Goal: Task Accomplishment & Management: Manage account settings

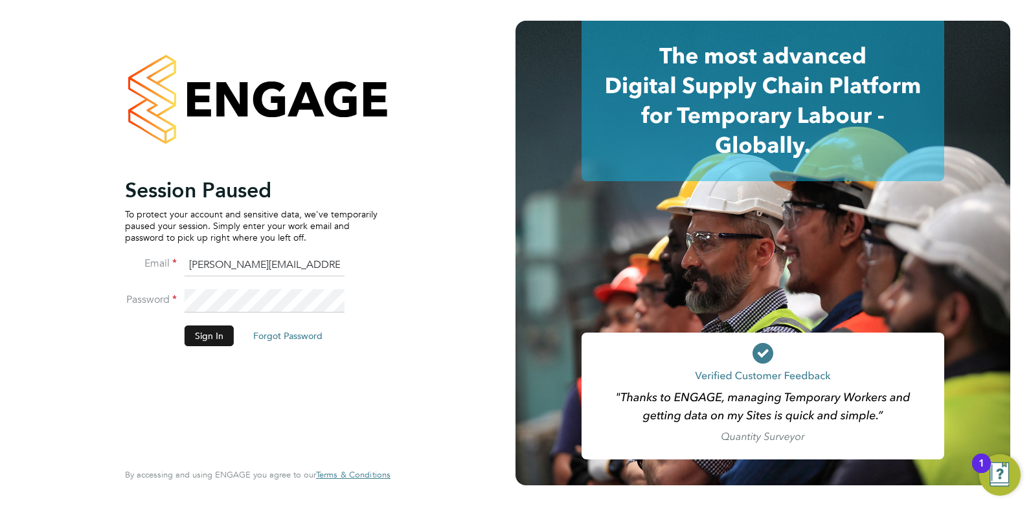
click at [205, 333] on button "Sign In" at bounding box center [208, 336] width 49 height 21
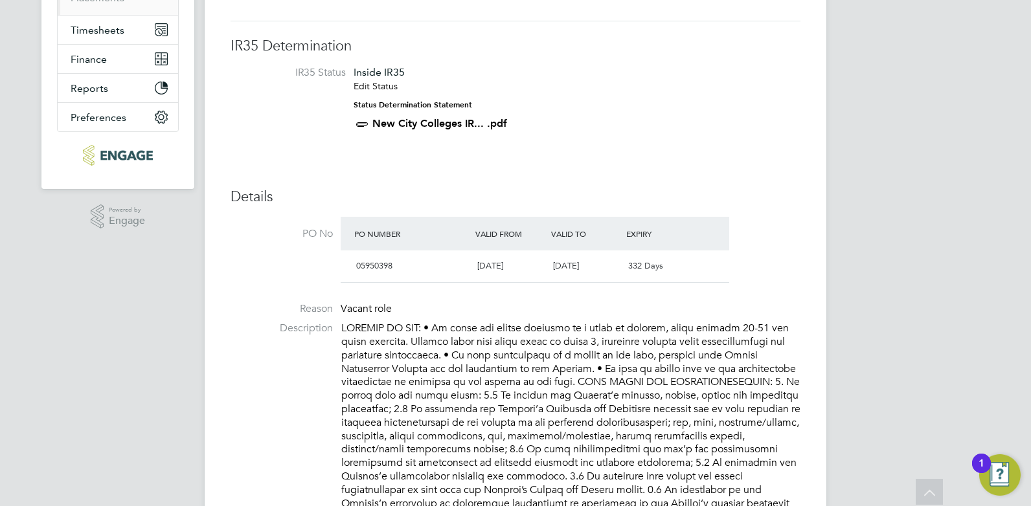
scroll to position [65, 0]
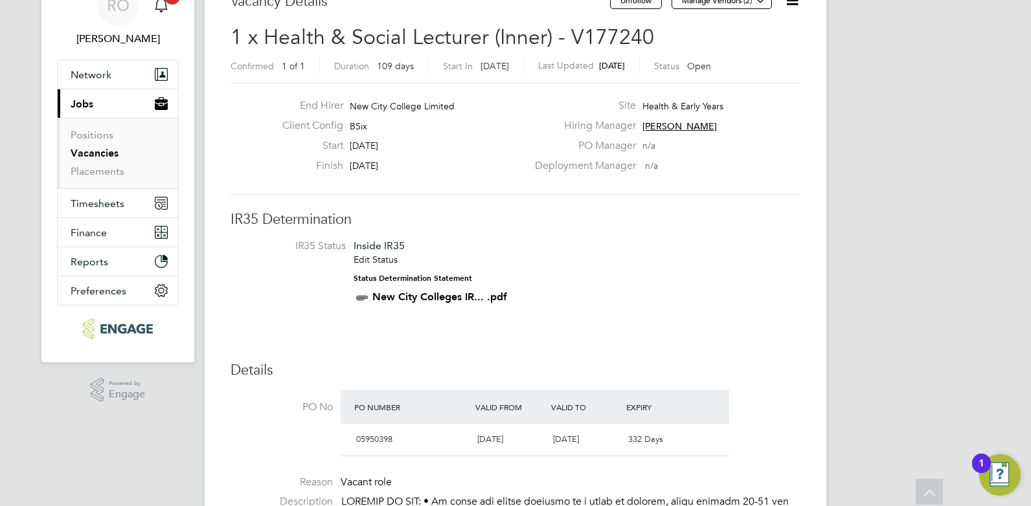
click at [80, 156] on link "Vacancies" at bounding box center [95, 153] width 48 height 12
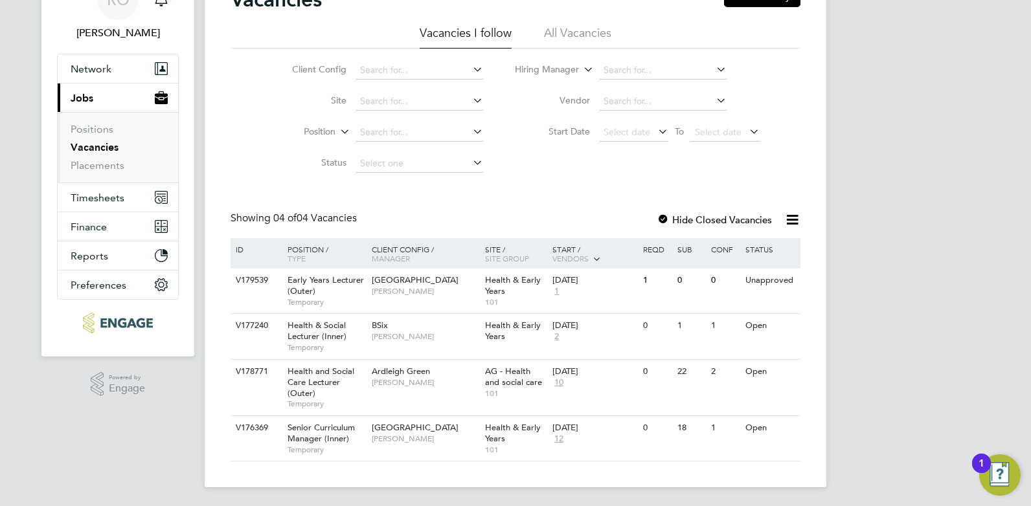
scroll to position [72, 0]
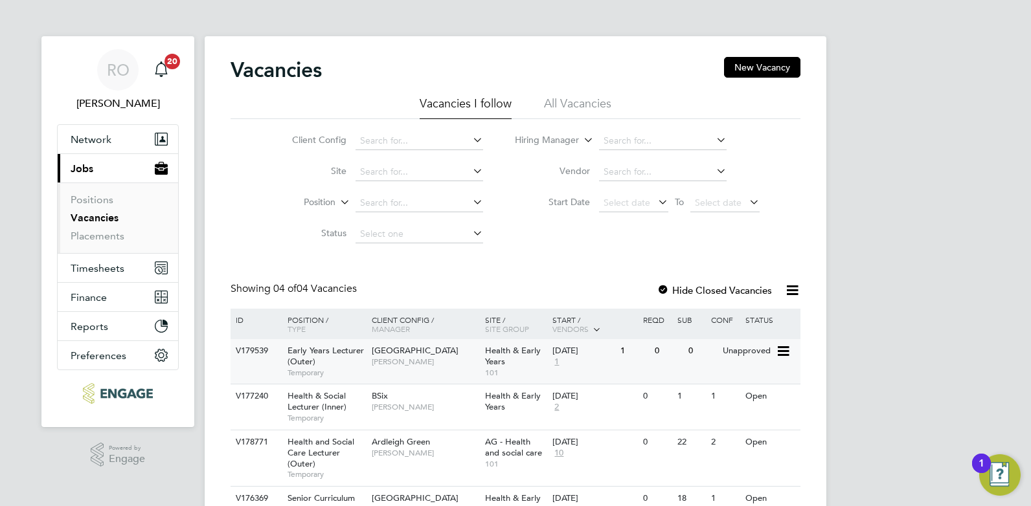
click at [783, 353] on icon at bounding box center [781, 352] width 13 height 16
click at [731, 399] on li "Edit" at bounding box center [750, 399] width 75 height 18
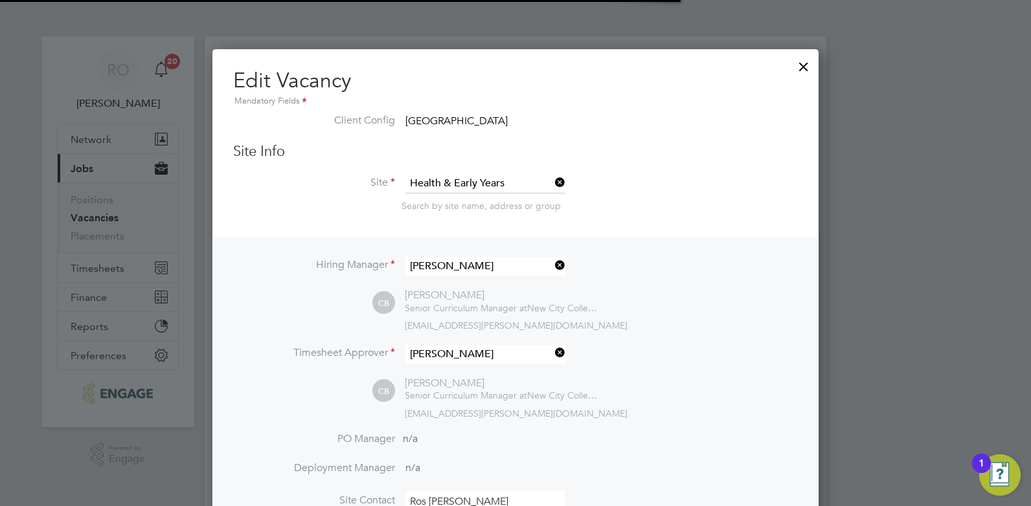
scroll to position [38, 68]
click at [801, 67] on div at bounding box center [803, 63] width 23 height 23
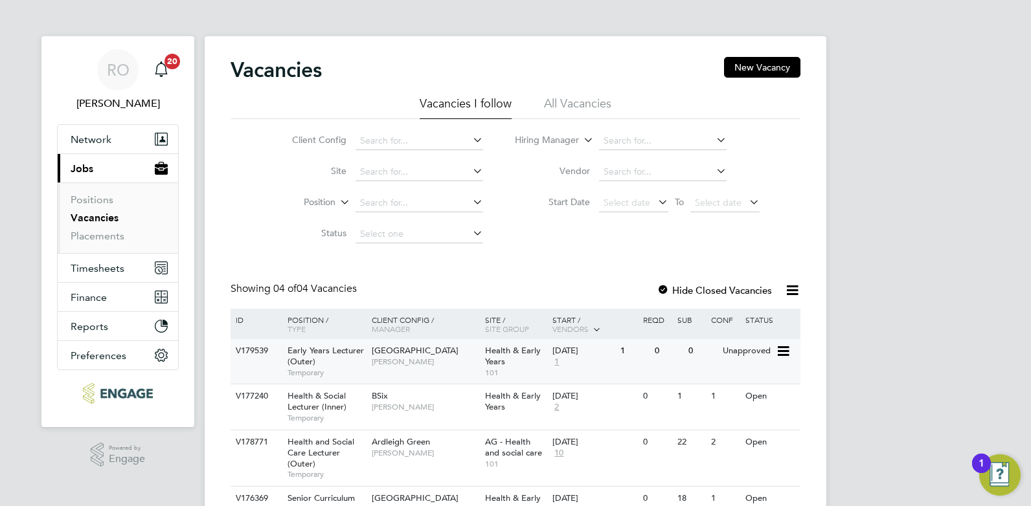
click at [389, 357] on span "[PERSON_NAME]" at bounding box center [425, 362] width 107 height 10
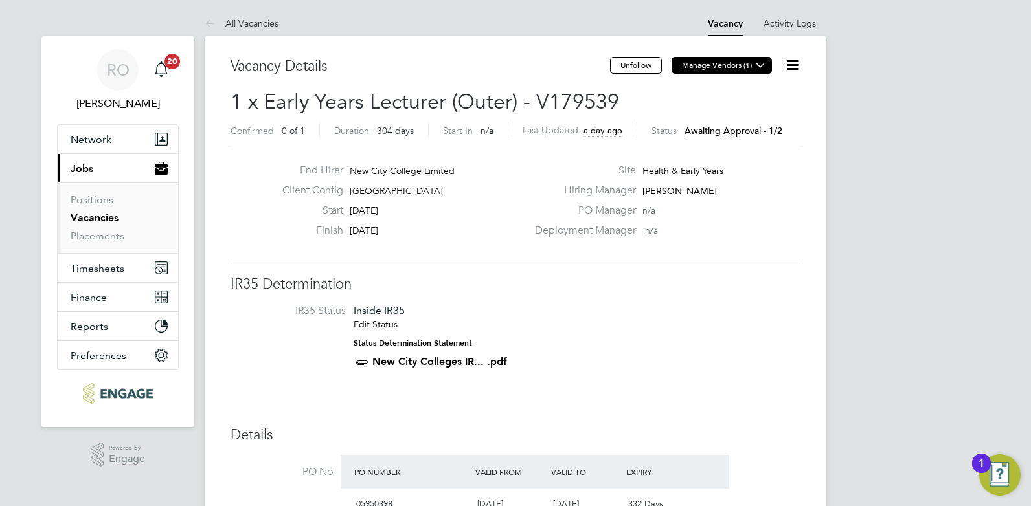
click at [684, 67] on button "Manage Vendors (1)" at bounding box center [721, 65] width 100 height 17
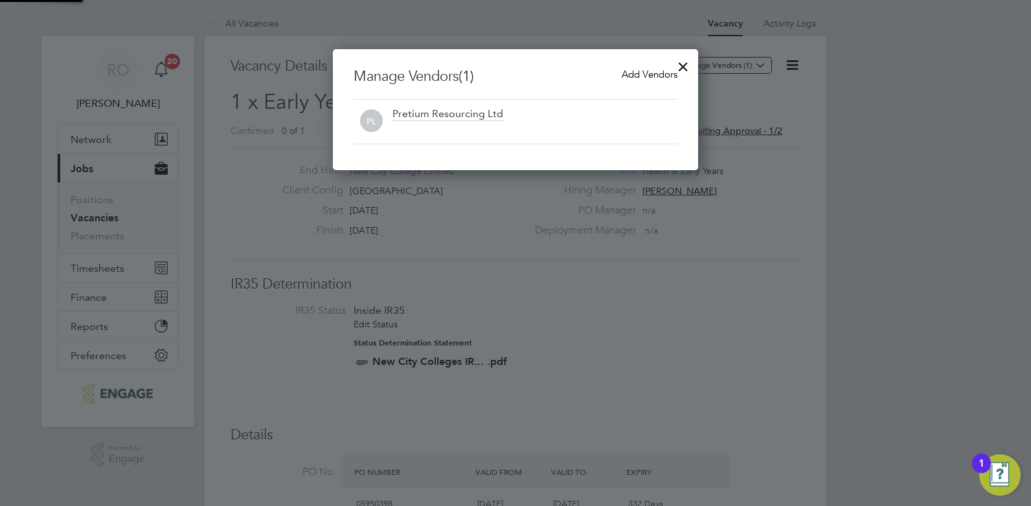
scroll to position [121, 366]
click at [630, 77] on span "Add Vendors" at bounding box center [649, 74] width 56 height 12
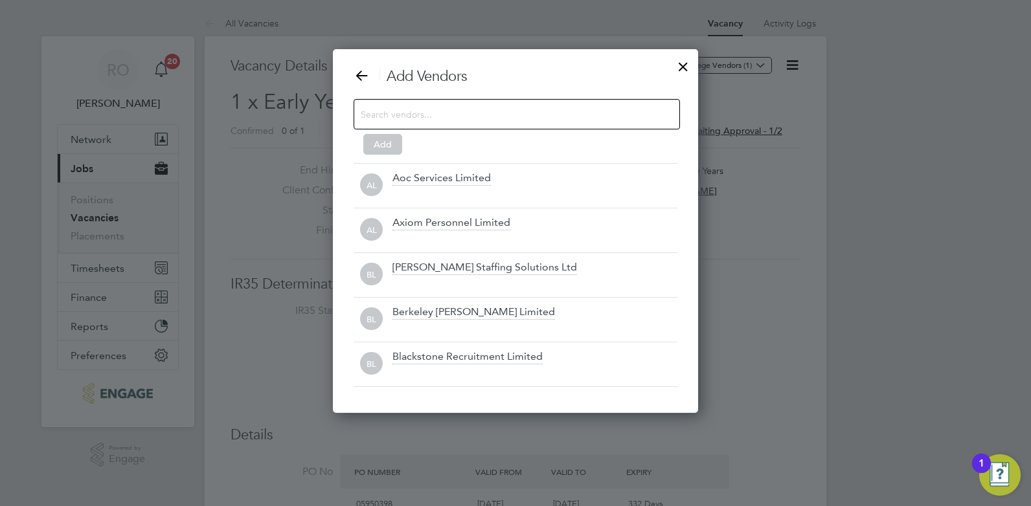
click at [505, 120] on input at bounding box center [506, 114] width 291 height 17
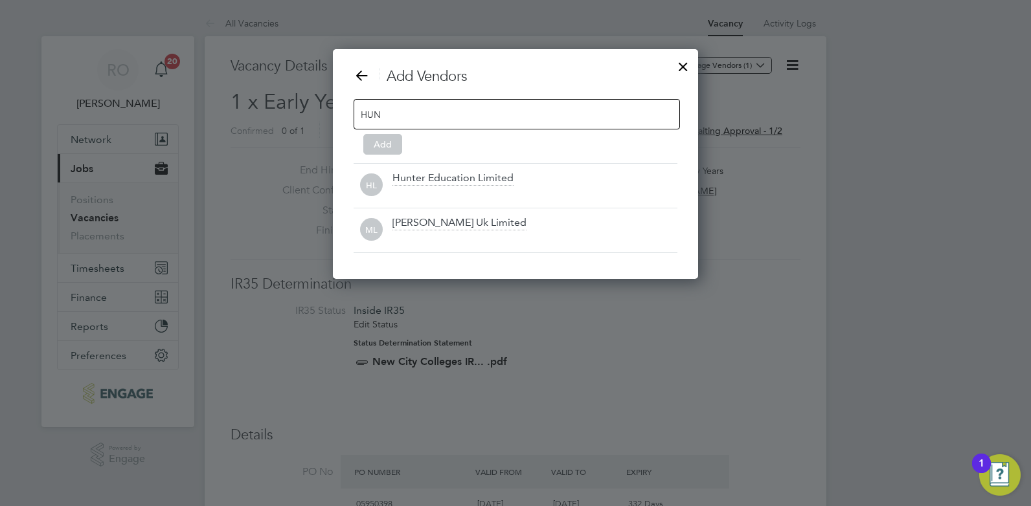
scroll to position [230, 366]
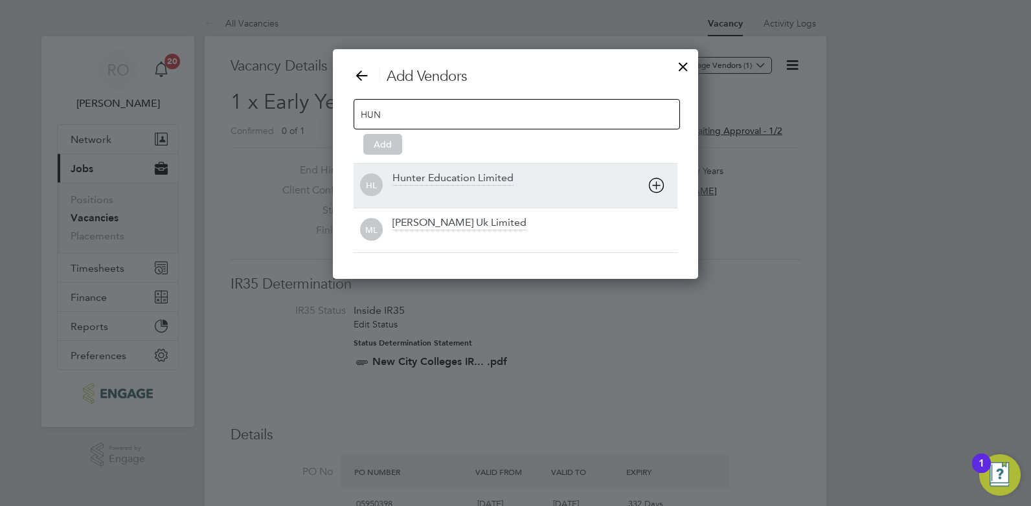
type input "HUN"
click at [441, 179] on div "Hunter Education Limited" at bounding box center [452, 179] width 121 height 14
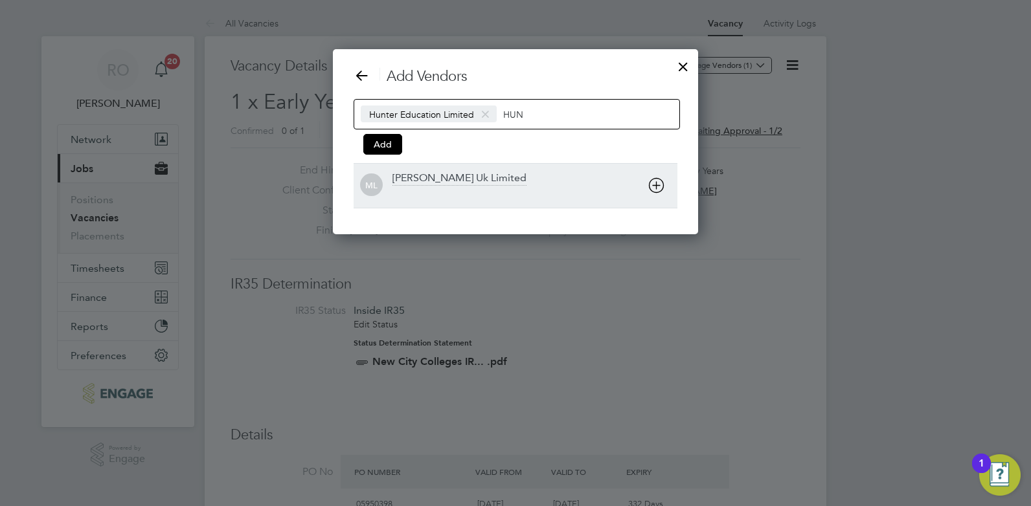
scroll to position [186, 366]
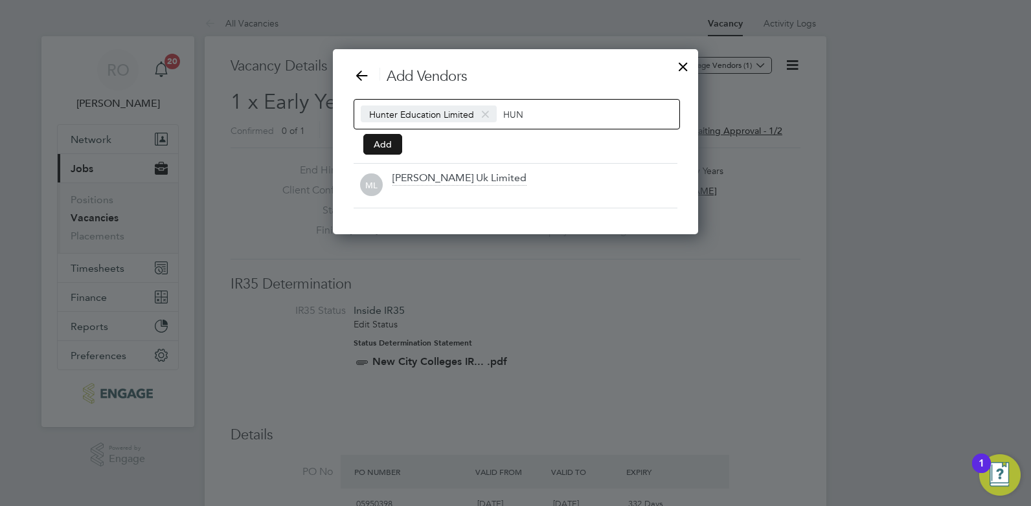
click at [383, 146] on button "Add" at bounding box center [382, 144] width 39 height 21
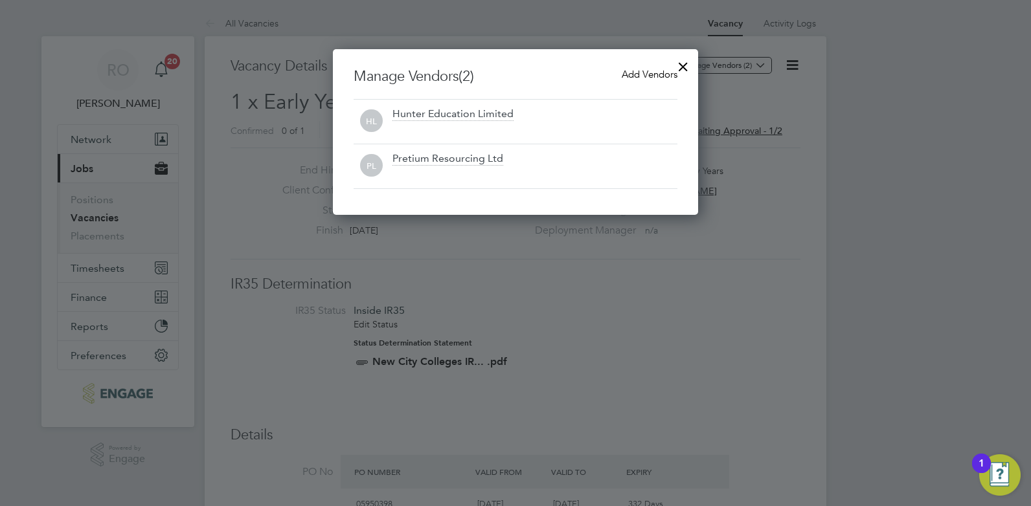
click at [683, 65] on div at bounding box center [682, 63] width 23 height 23
